Goal: Task Accomplishment & Management: Use online tool/utility

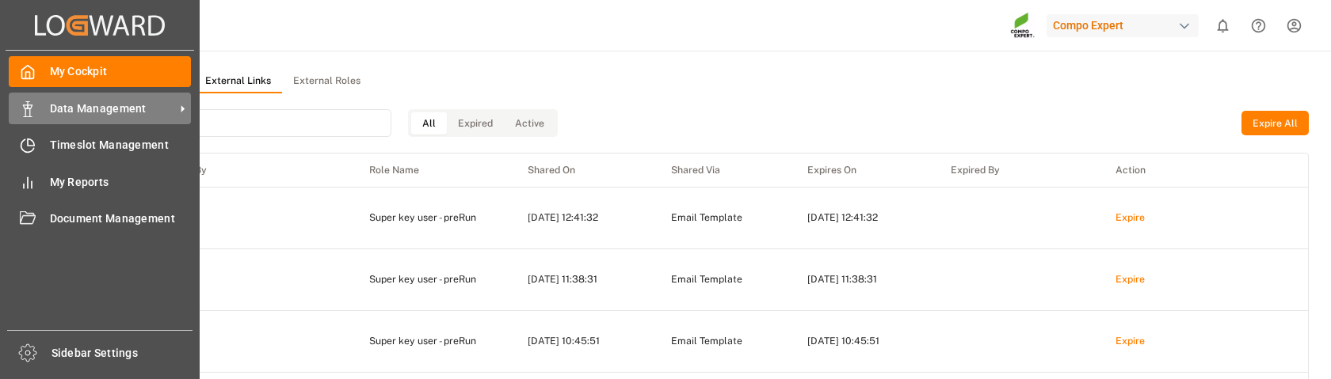
click at [84, 117] on div "Data Management Data Management" at bounding box center [100, 108] width 182 height 31
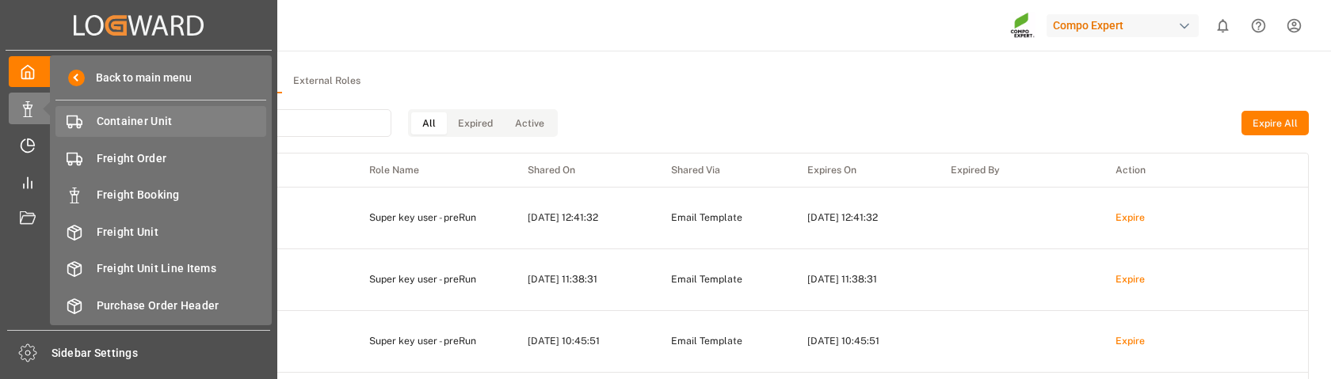
click at [135, 129] on span "Container Unit" at bounding box center [182, 121] width 170 height 17
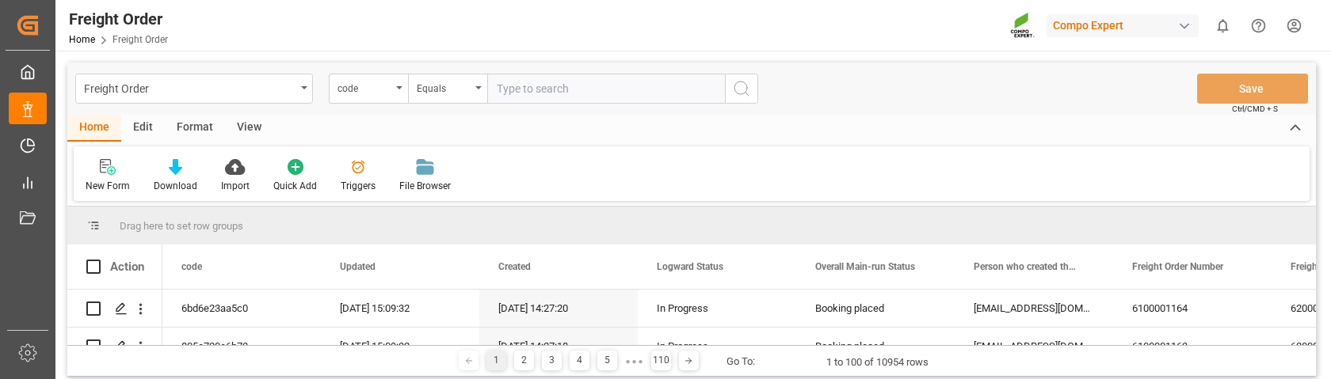
click at [142, 125] on div "Edit" at bounding box center [143, 128] width 44 height 27
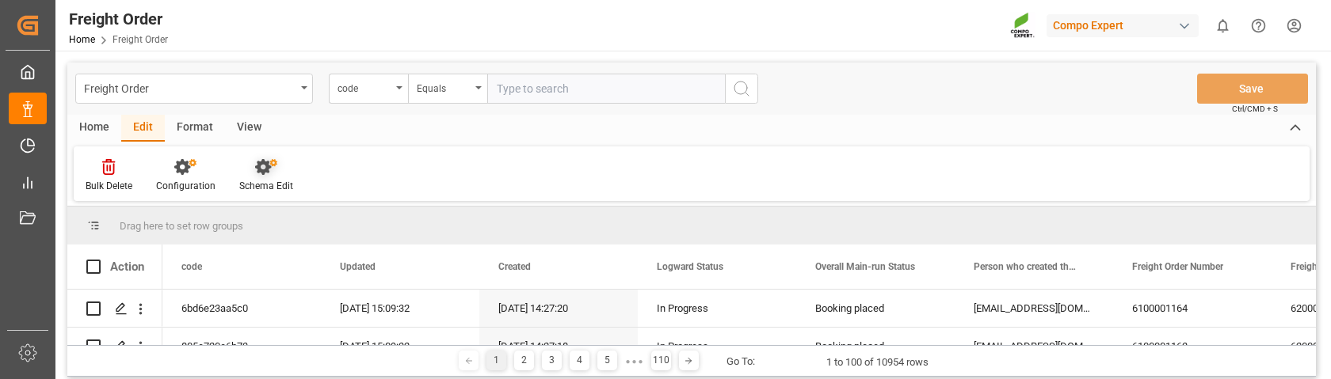
click at [261, 173] on icon at bounding box center [263, 167] width 16 height 16
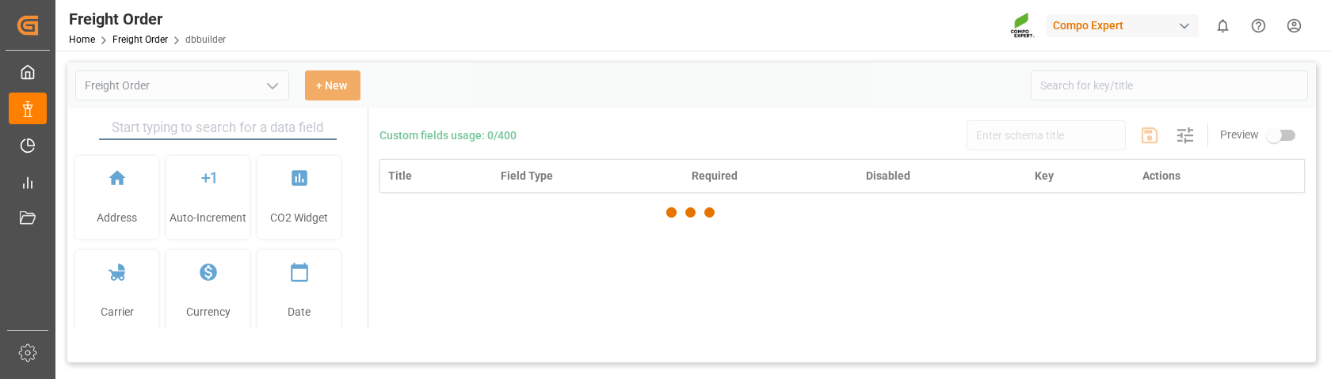
type input "Freight Order"
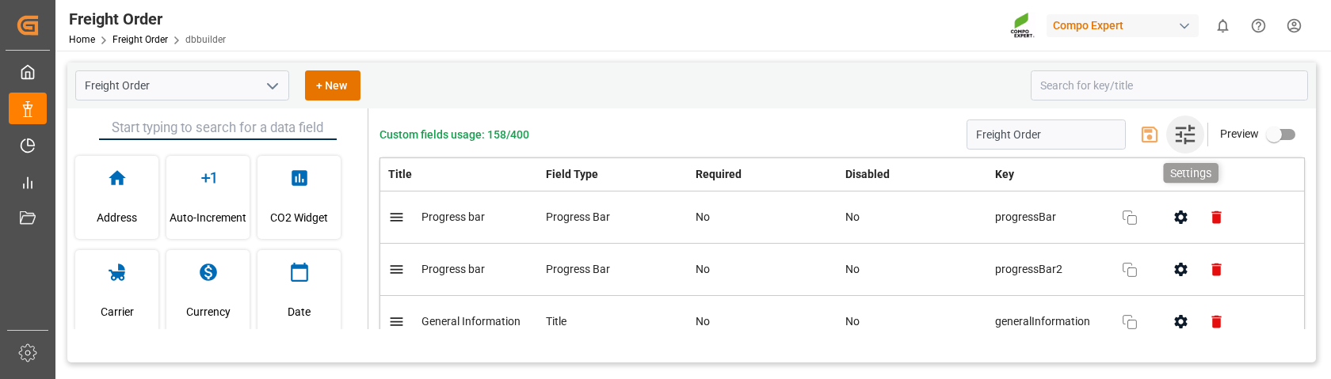
click at [1178, 143] on icon "button" at bounding box center [1184, 134] width 25 height 25
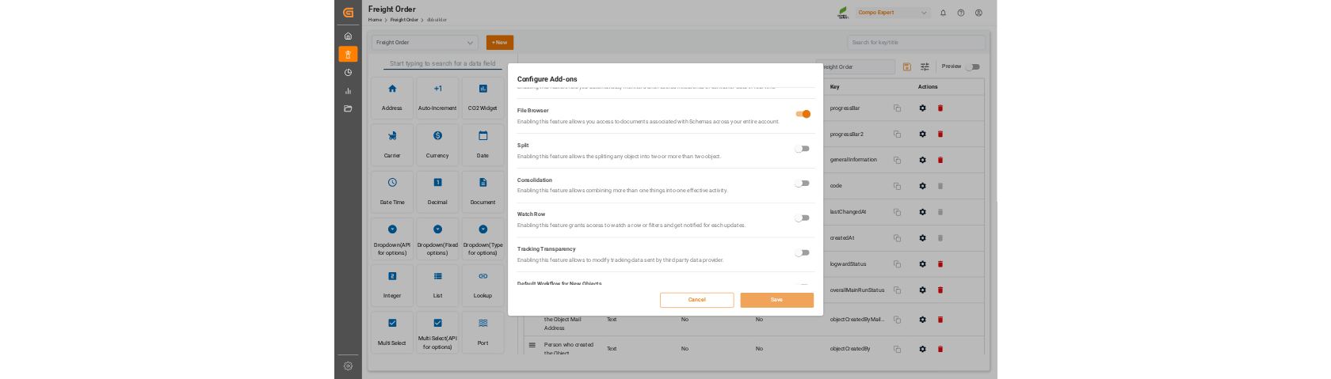
scroll to position [484, 0]
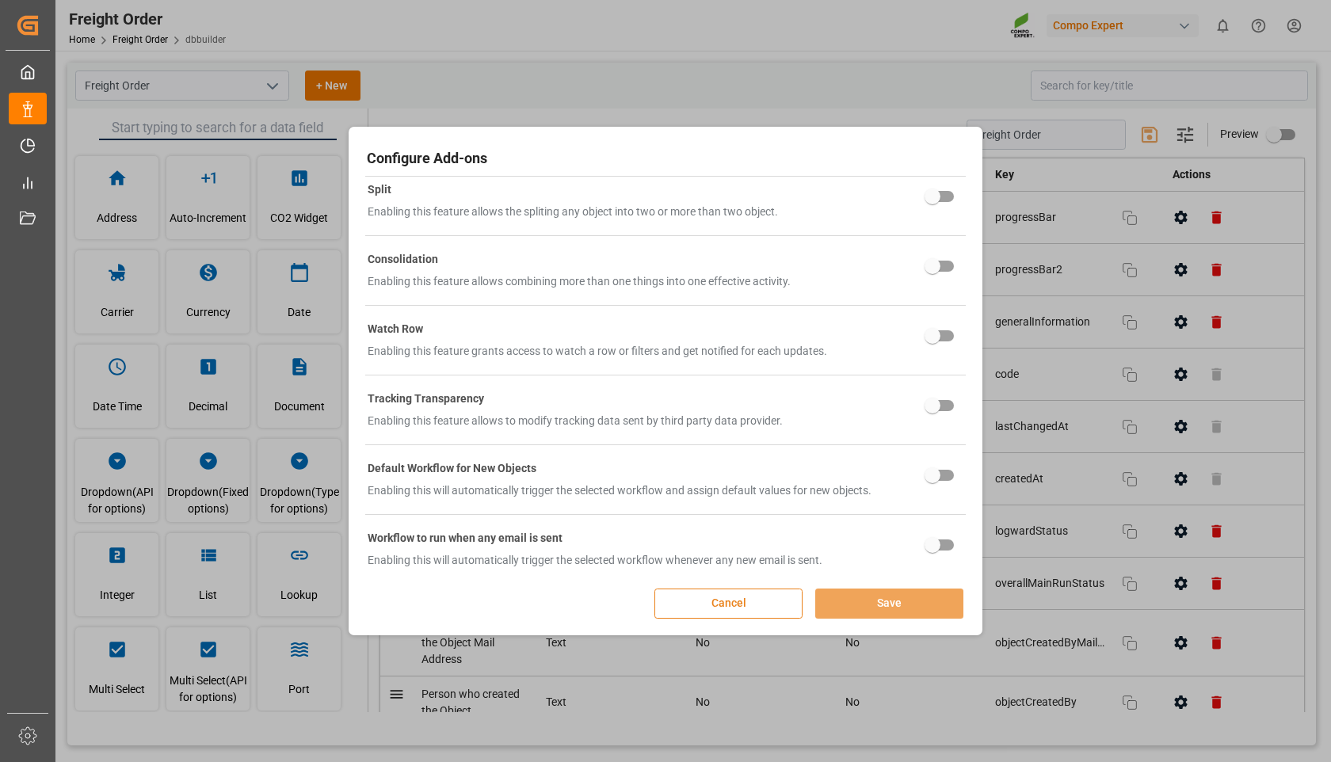
click at [694, 379] on button "Cancel" at bounding box center [728, 604] width 148 height 30
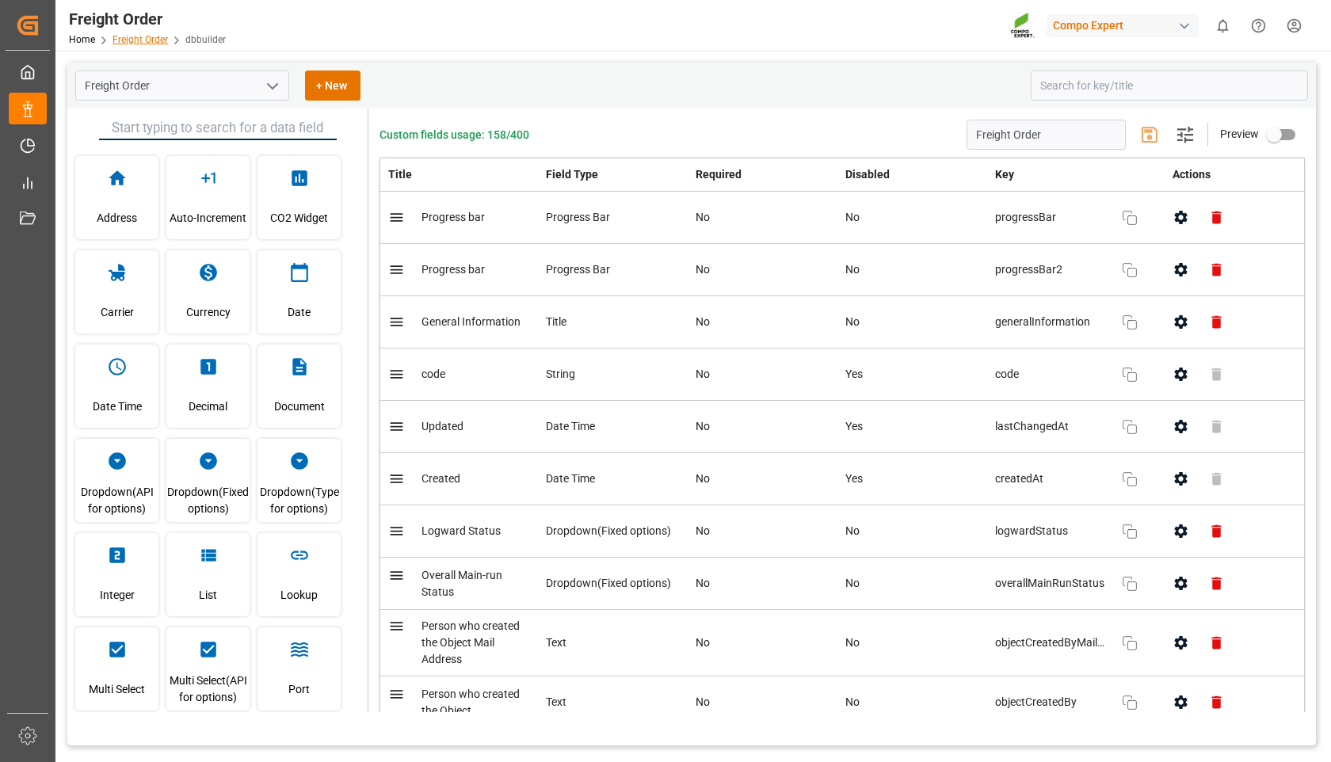
click at [128, 36] on link "Freight Order" at bounding box center [139, 39] width 55 height 11
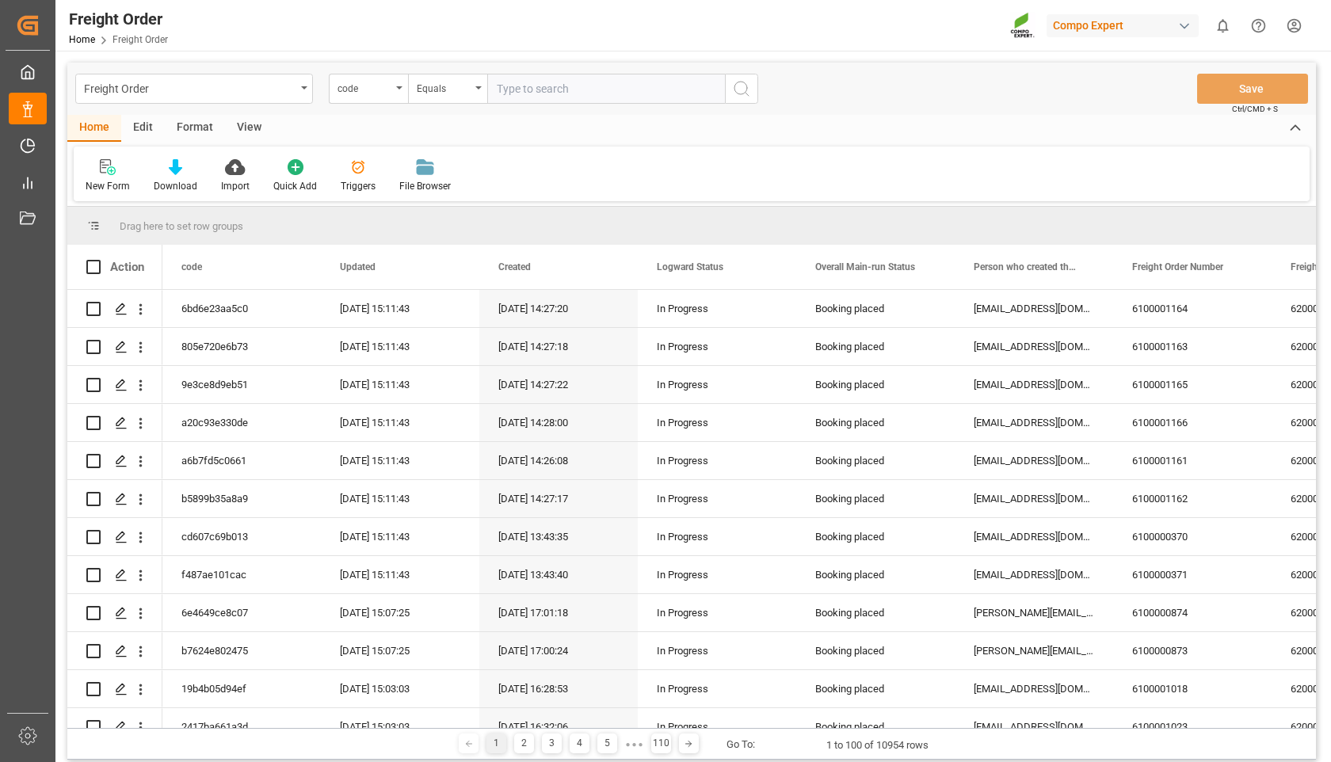
click at [1295, 28] on html "Created by potrace 1.15, written by Peter Selinger 2001-2017 Created by potrace…" at bounding box center [665, 381] width 1331 height 762
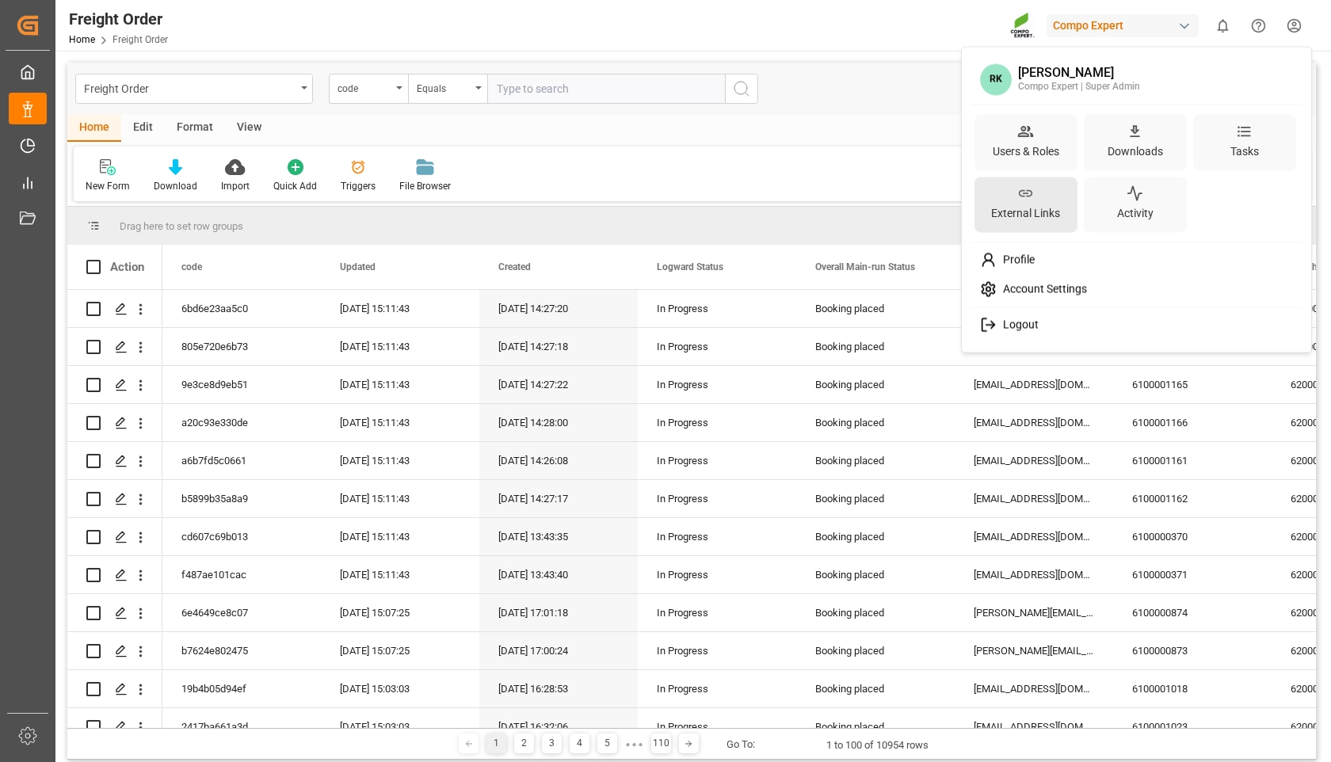
click at [1037, 225] on div "External Links" at bounding box center [1025, 205] width 103 height 56
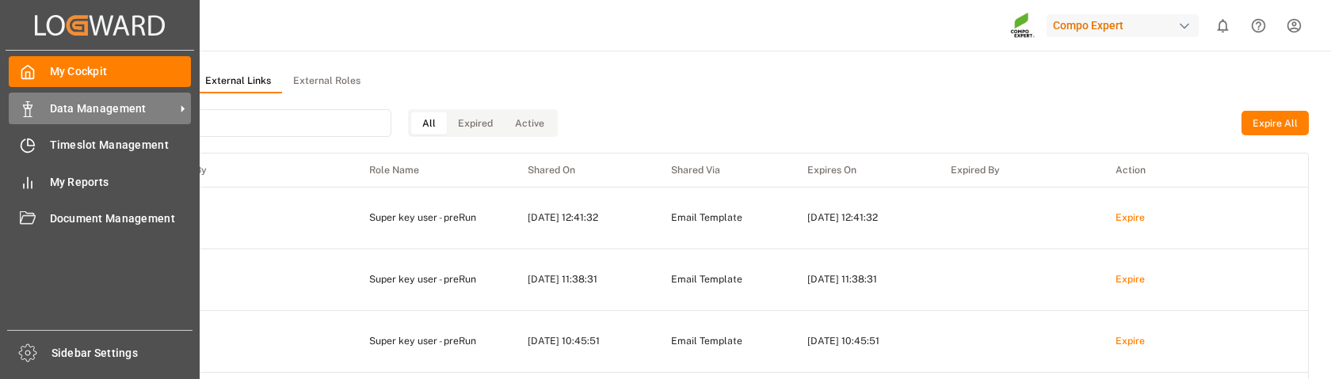
click at [79, 113] on span "Data Management" at bounding box center [112, 109] width 125 height 17
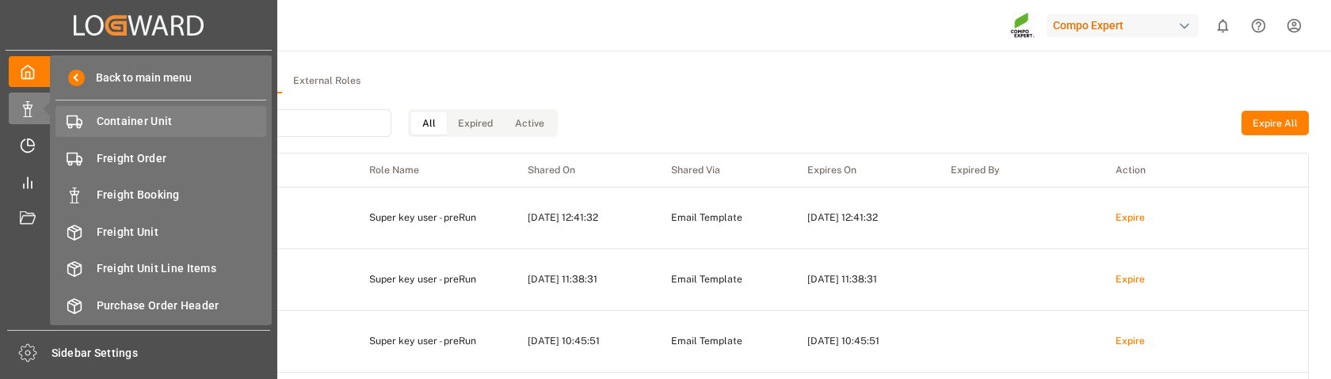
click at [139, 124] on span "Container Unit" at bounding box center [182, 121] width 170 height 17
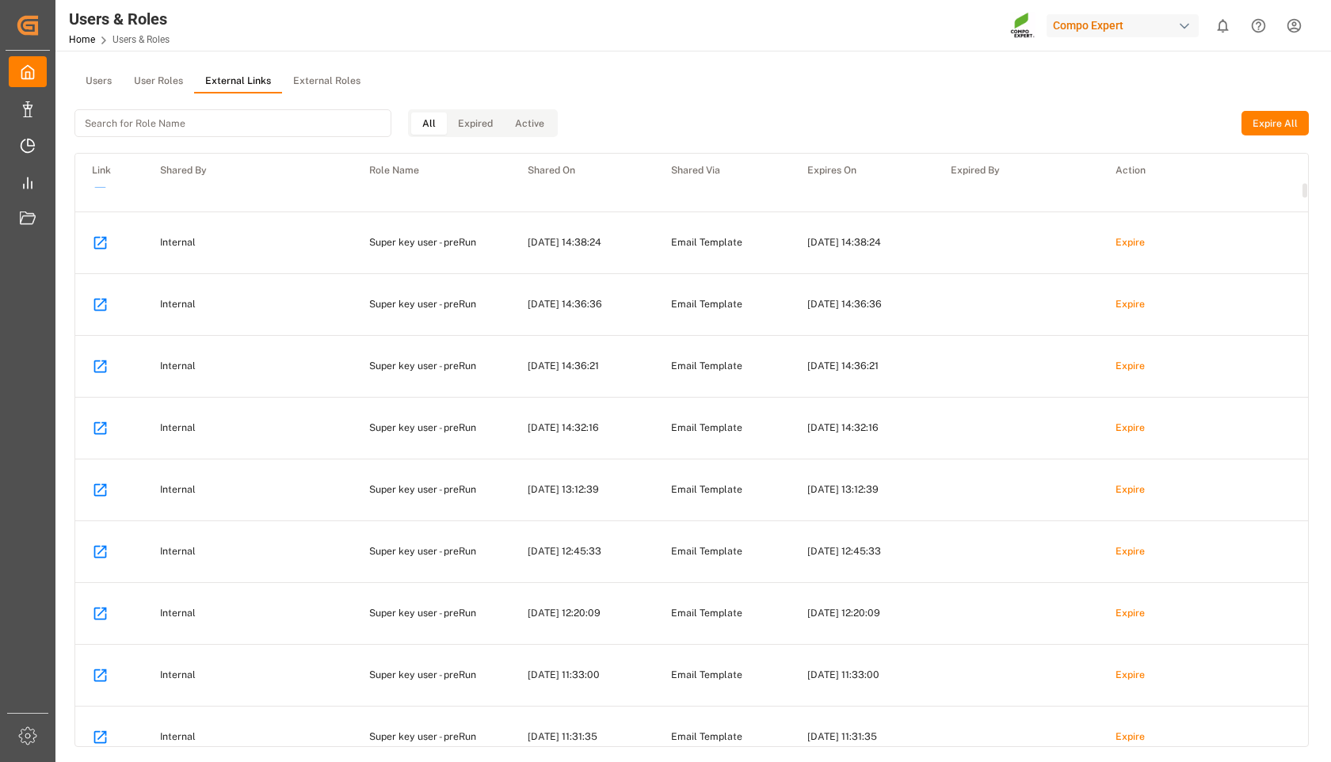
scroll to position [10912, 0]
click at [566, 536] on td "[DATE] 12:45:33" at bounding box center [582, 551] width 143 height 62
click at [97, 243] on icon at bounding box center [100, 241] width 13 height 13
